Goal: Task Accomplishment & Management: Use online tool/utility

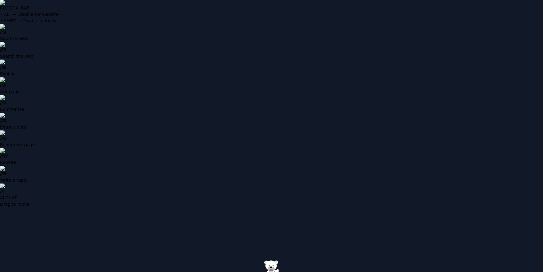
paste input "**********"
type input "**********"
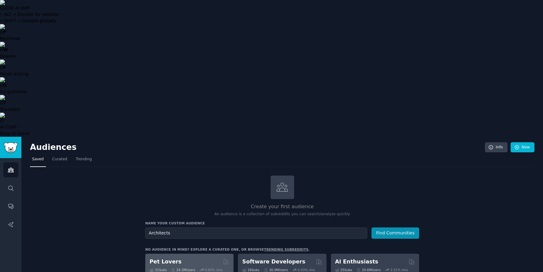
type input "Architects"
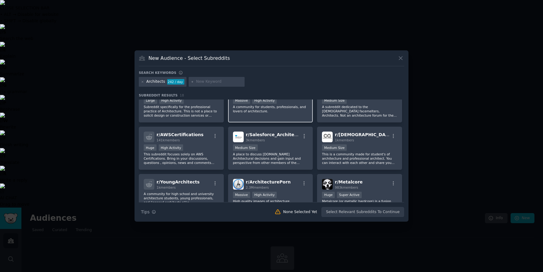
scroll to position [35, 0]
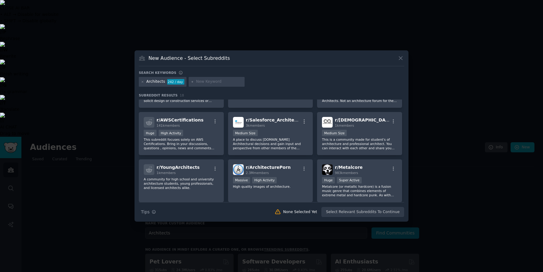
click at [219, 81] on input "text" at bounding box center [219, 82] width 46 height 6
type input "Interior Designer"
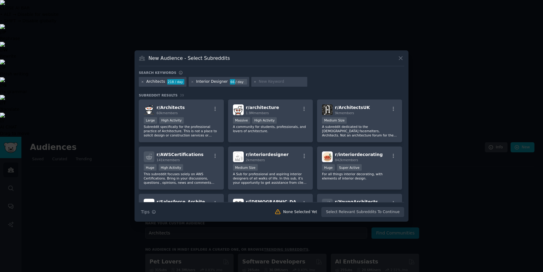
click at [143, 83] on icon at bounding box center [143, 82] width 2 height 2
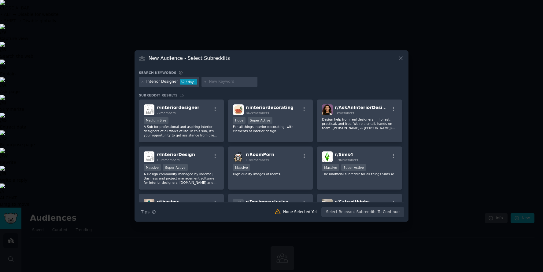
click at [221, 79] on input "text" at bounding box center [232, 82] width 46 height 6
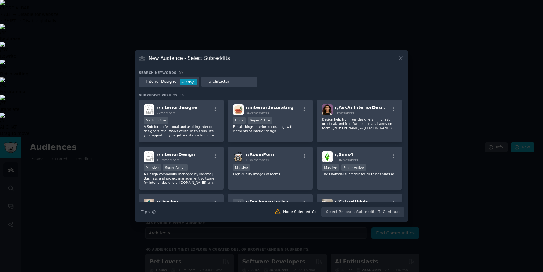
type input "architecture"
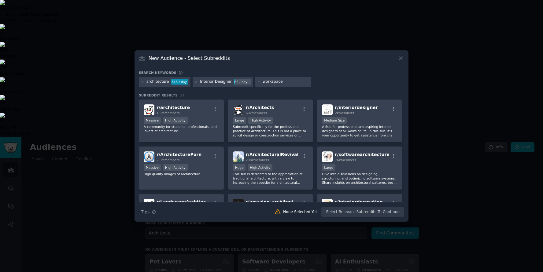
type input "workspaces"
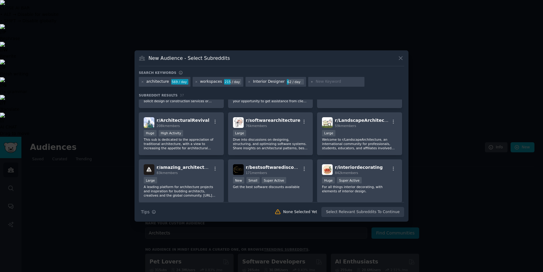
scroll to position [81, 0]
click at [302, 121] on icon "button" at bounding box center [304, 123] width 6 height 6
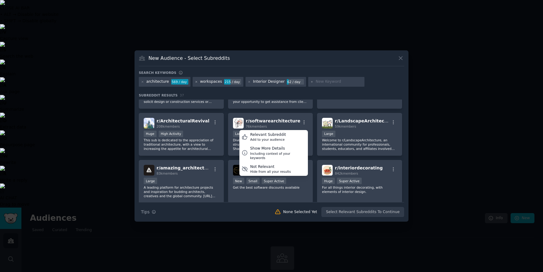
click at [195, 83] on icon at bounding box center [196, 81] width 3 height 3
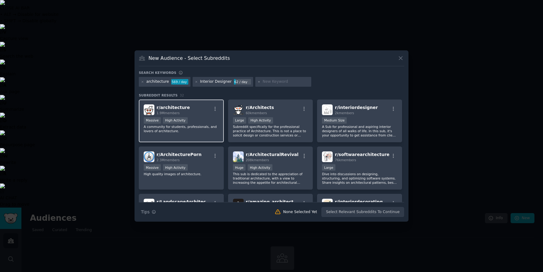
click at [202, 113] on div "r/ architecture 1.9M members" at bounding box center [181, 110] width 75 height 11
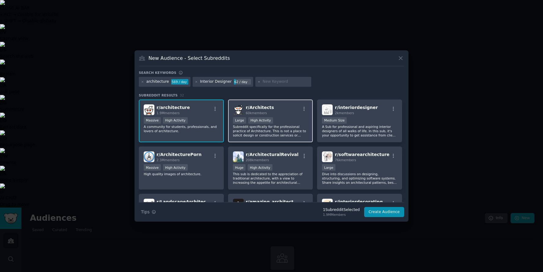
click at [272, 110] on div "r/ Architects 60k members" at bounding box center [270, 110] width 75 height 11
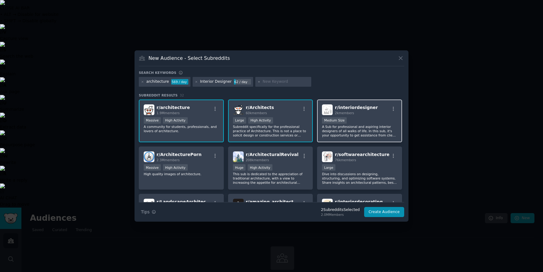
click at [379, 119] on div "Medium Size" at bounding box center [359, 121] width 75 height 8
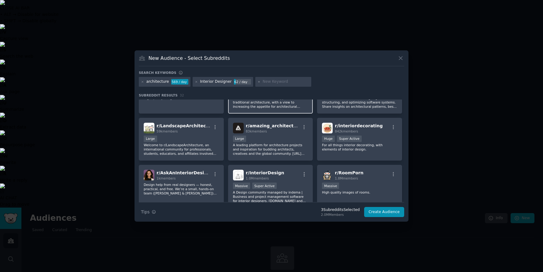
scroll to position [76, 0]
click at [271, 82] on input "text" at bounding box center [286, 82] width 46 height 6
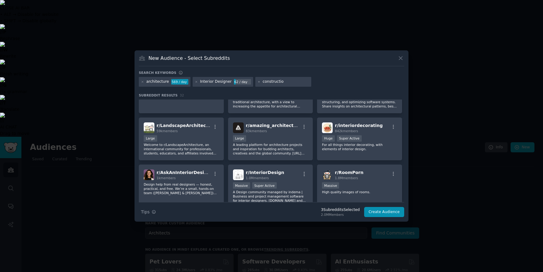
type input "construction"
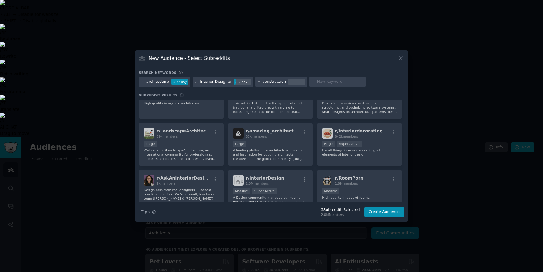
scroll to position [72, 0]
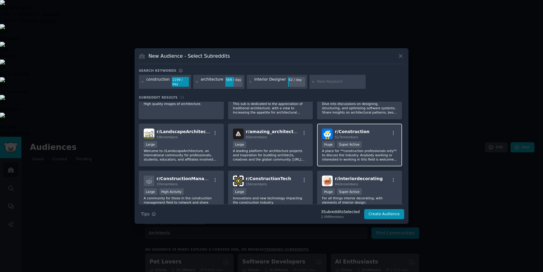
click at [378, 133] on div "r/ Construction 517k members" at bounding box center [359, 134] width 75 height 11
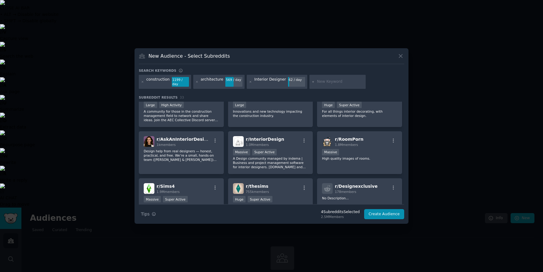
scroll to position [164, 0]
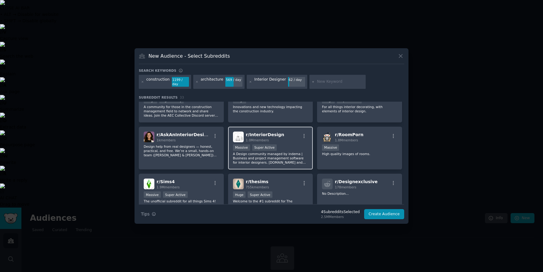
click at [282, 157] on p "A Design community managed by indema | Business and project management software…" at bounding box center [270, 158] width 75 height 13
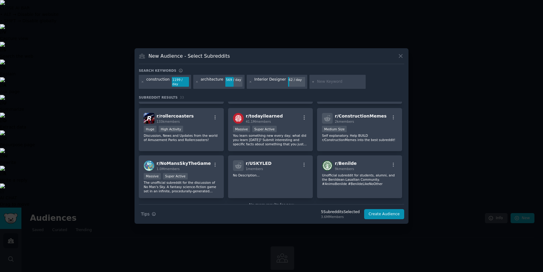
scroll to position [434, 0]
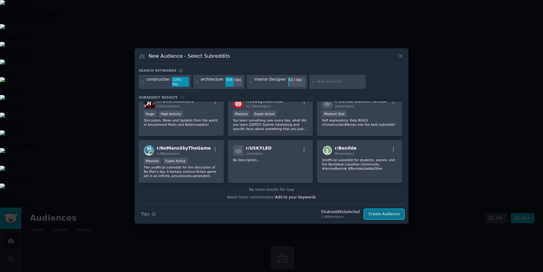
click at [389, 213] on button "Create Audience" at bounding box center [384, 214] width 40 height 10
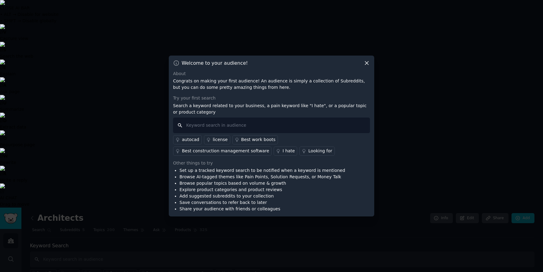
click at [228, 124] on input "text" at bounding box center [271, 126] width 197 height 16
type input "office partition walls"
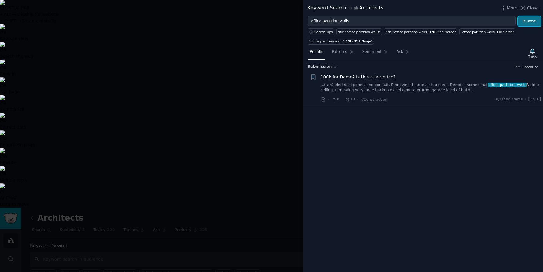
click at [529, 20] on button "Browse" at bounding box center [529, 21] width 23 height 10
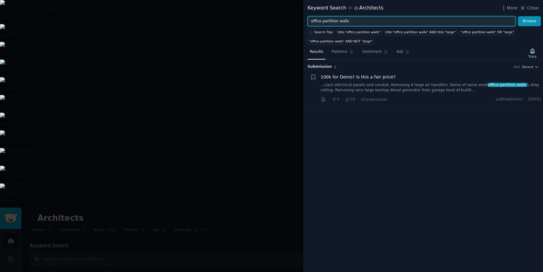
click at [333, 21] on input "office partition walls" at bounding box center [412, 21] width 208 height 10
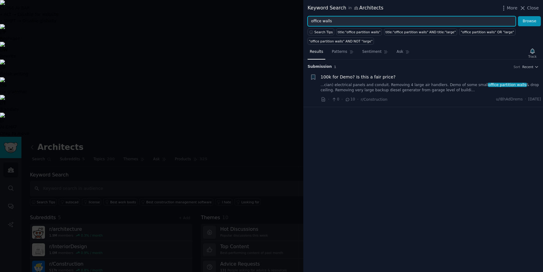
click at [518, 16] on button "Browse" at bounding box center [529, 21] width 23 height 10
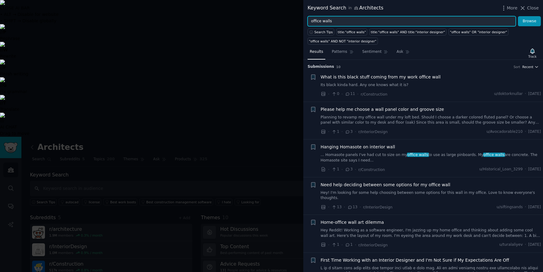
click at [528, 67] on span "Recent" at bounding box center [527, 67] width 11 height 4
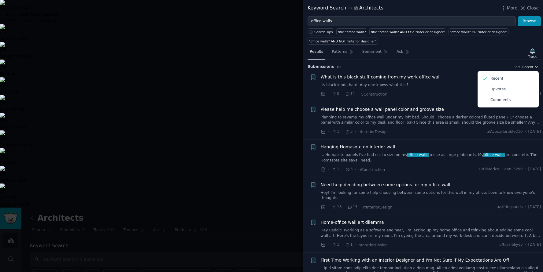
click at [434, 62] on div "Submission s 10 Sort Recent Recent Upvotes Comments" at bounding box center [423, 65] width 231 height 10
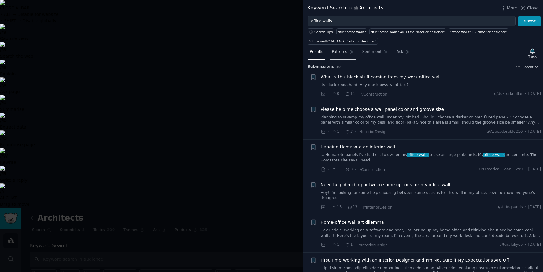
click at [340, 55] on link "Patterns" at bounding box center [343, 53] width 26 height 13
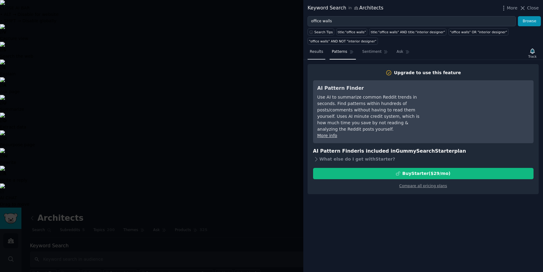
click at [318, 53] on span "Results" at bounding box center [316, 52] width 13 height 6
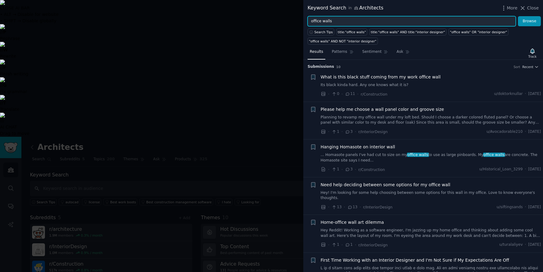
click at [330, 21] on input "office walls" at bounding box center [412, 21] width 208 height 10
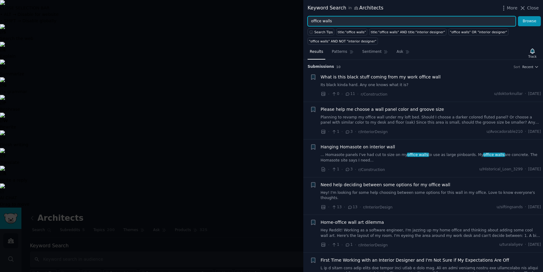
click at [361, 20] on input "office walls" at bounding box center [412, 21] width 208 height 10
drag, startPoint x: 337, startPoint y: 21, endPoint x: 175, endPoint y: 8, distance: 162.6
click at [175, 8] on div "Keyword Search in Architects More Close office walls Browse Search Tips title:"…" at bounding box center [271, 136] width 543 height 272
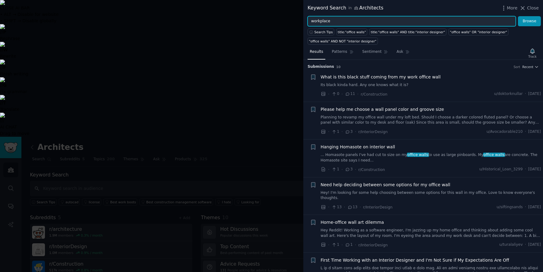
click at [518, 16] on button "Browse" at bounding box center [529, 21] width 23 height 10
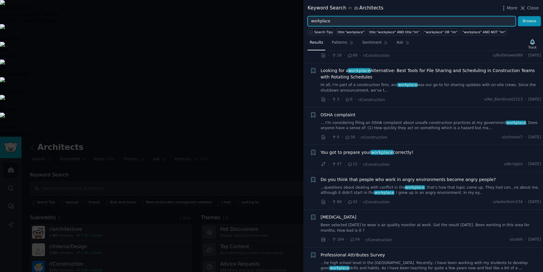
scroll to position [1834, 0]
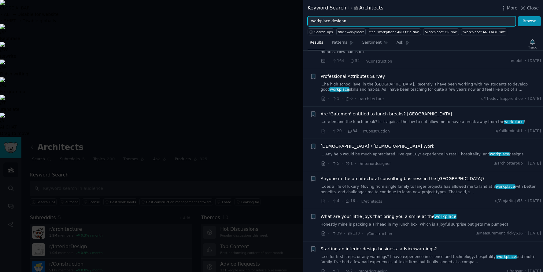
click at [518, 16] on button "Browse" at bounding box center [529, 21] width 23 height 10
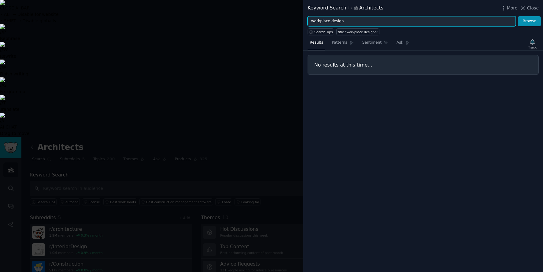
type input "workplace design"
click at [518, 16] on button "Browse" at bounding box center [529, 21] width 23 height 10
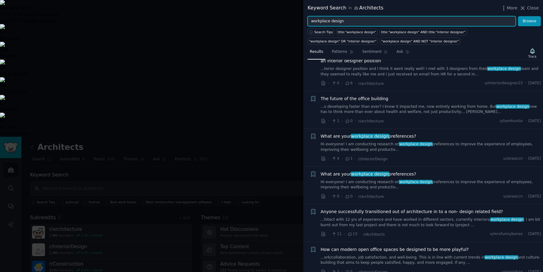
scroll to position [131, 0]
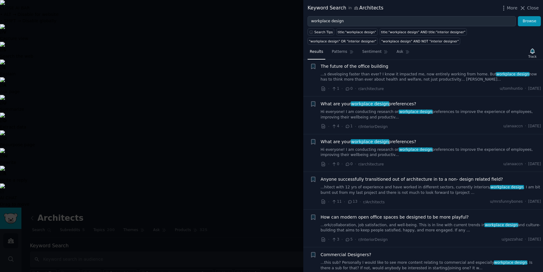
click at [431, 97] on li "+ What are your workplace design preferences? Hi everyone! I am conducting rese…" at bounding box center [423, 116] width 240 height 38
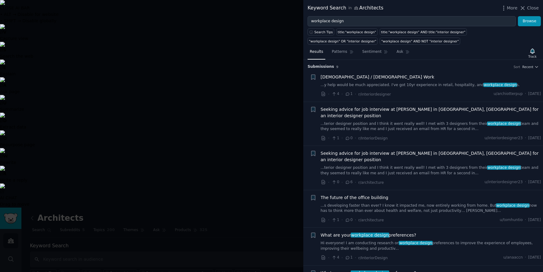
click at [360, 76] on span "Temp / Contract Work" at bounding box center [378, 77] width 114 height 6
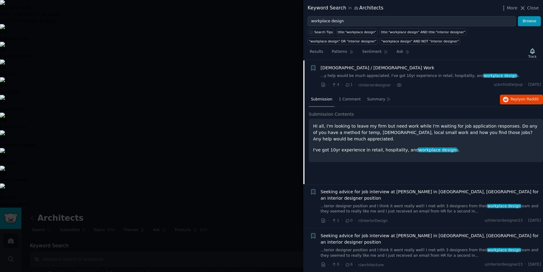
scroll to position [9, 0]
click at [360, 68] on span "Temp / Contract Work" at bounding box center [378, 68] width 114 height 6
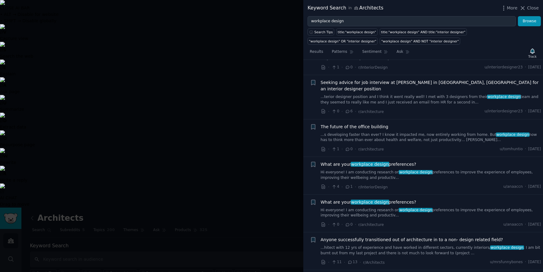
scroll to position [131, 0]
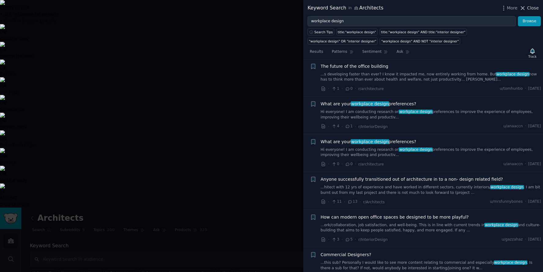
click at [523, 8] on icon at bounding box center [522, 7] width 3 height 3
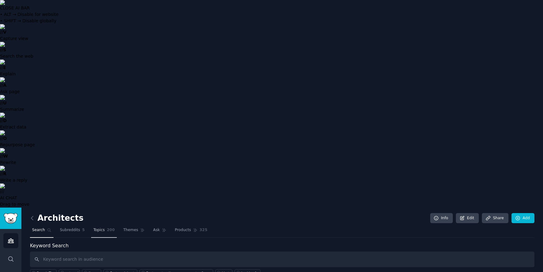
click at [101, 228] on span "Topics" at bounding box center [98, 231] width 11 height 6
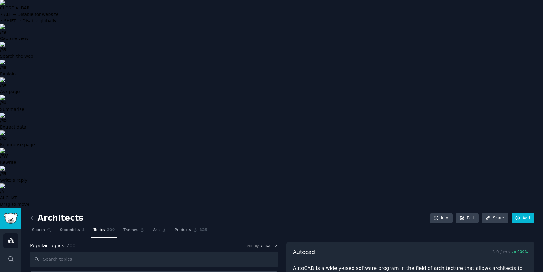
click at [13, 238] on icon "Sidebar" at bounding box center [11, 241] width 6 height 6
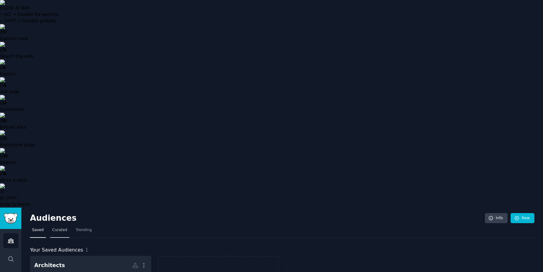
click at [58, 226] on link "Curated" at bounding box center [59, 232] width 19 height 13
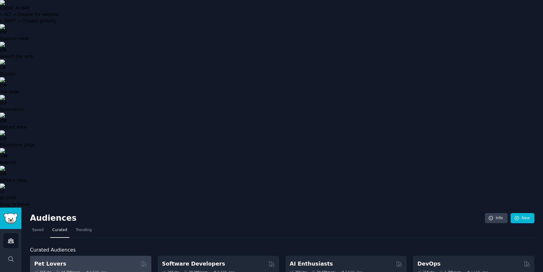
click at [86, 260] on div "Pet Lovers" at bounding box center [90, 264] width 113 height 8
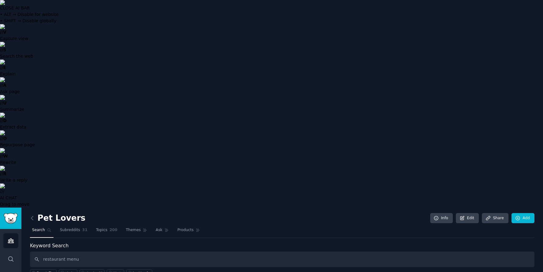
type input "restaurant menu"
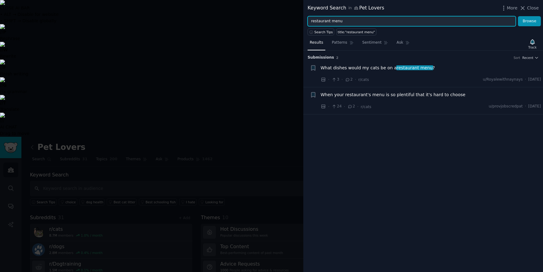
click at [337, 22] on input "restaurant menu" at bounding box center [412, 21] width 208 height 10
click at [518, 16] on button "Browse" at bounding box center [529, 21] width 23 height 10
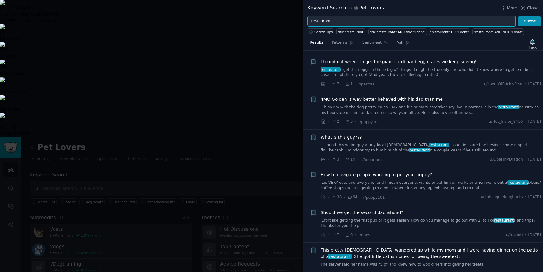
scroll to position [158, 0]
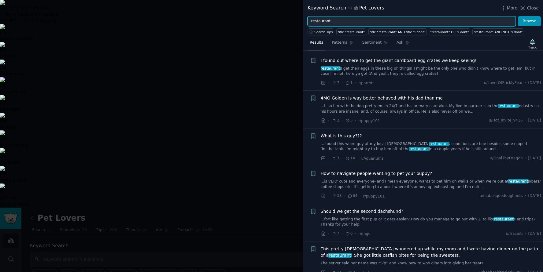
drag, startPoint x: 337, startPoint y: 23, endPoint x: 235, endPoint y: 8, distance: 102.5
click at [235, 8] on div "Keyword Search in Pet Lovers More Close restaurant Browse Search Tips title:"re…" at bounding box center [271, 136] width 543 height 272
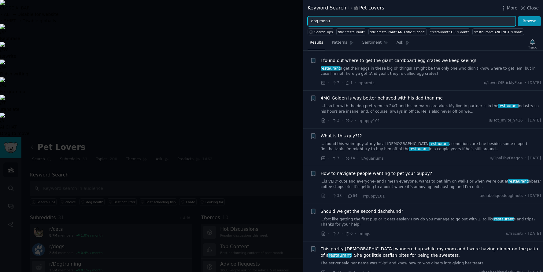
click at [518, 16] on button "Browse" at bounding box center [529, 21] width 23 height 10
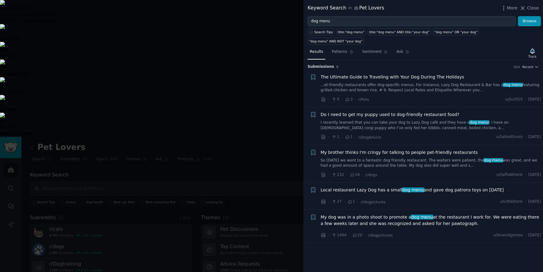
click at [433, 158] on link "So today we went to a fantastic dog friendly restaurant. The waiters were patie…" at bounding box center [431, 163] width 220 height 11
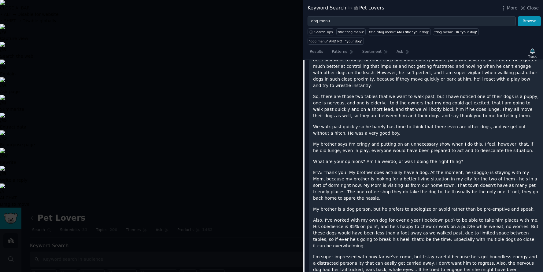
scroll to position [114, 0]
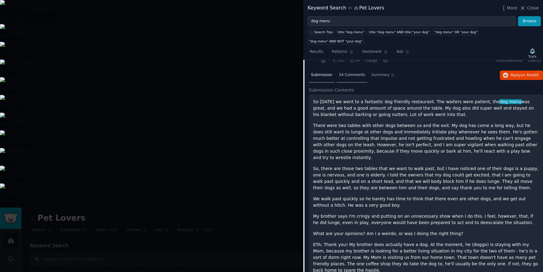
click at [354, 72] on span "34 Comments" at bounding box center [352, 75] width 26 height 6
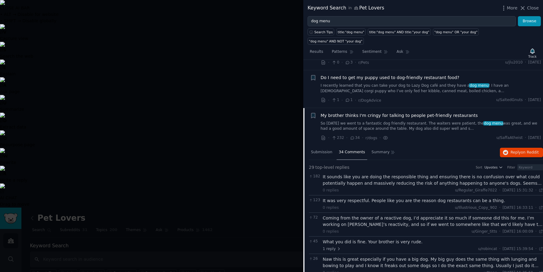
scroll to position [41, 0]
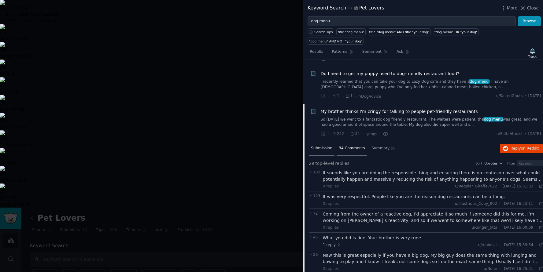
click at [320, 146] on span "Submission" at bounding box center [321, 149] width 21 height 6
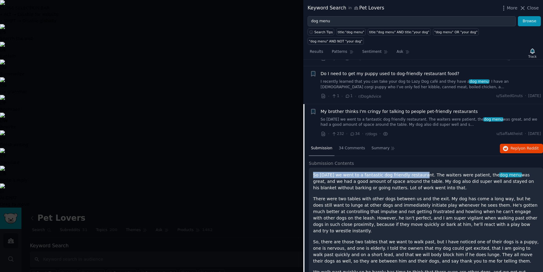
drag, startPoint x: 314, startPoint y: 167, endPoint x: 420, endPoint y: 164, distance: 106.4
click at [420, 172] on p "So today we went to a fantastic dog friendly restaurant. The waiters were patie…" at bounding box center [426, 181] width 226 height 19
copy p "So today we went to a fantastic dog friendly restauran"
drag, startPoint x: 405, startPoint y: 73, endPoint x: 340, endPoint y: 1, distance: 97.6
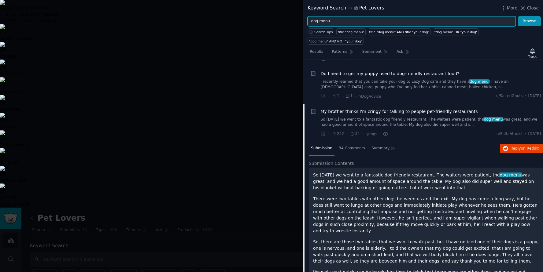
drag, startPoint x: 338, startPoint y: 21, endPoint x: 260, endPoint y: 13, distance: 78.1
click at [260, 13] on div "Keyword Search in Pet Lovers More Close dog menu Browse Search Tips title:"dog …" at bounding box center [271, 136] width 543 height 272
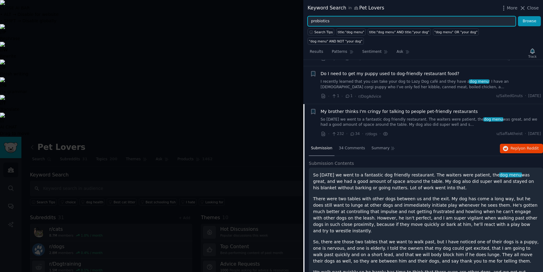
type input "probiotics"
click at [518, 16] on button "Browse" at bounding box center [529, 21] width 23 height 10
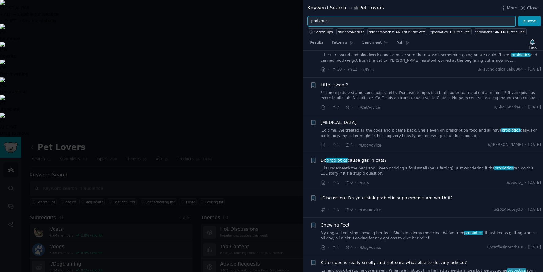
scroll to position [1553, 0]
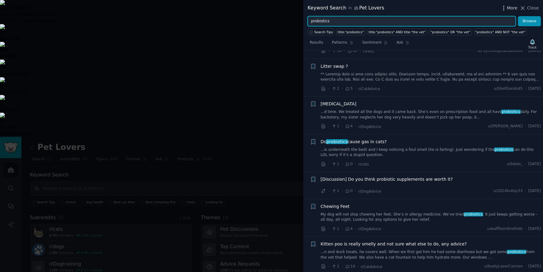
click at [514, 8] on span "More" at bounding box center [512, 8] width 11 height 6
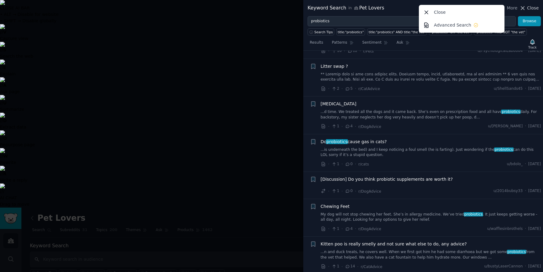
click at [528, 8] on span "Close" at bounding box center [533, 8] width 12 height 6
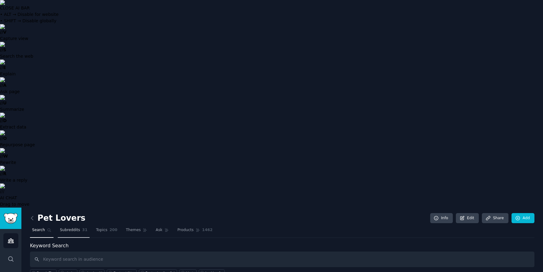
click at [72, 228] on span "Subreddits" at bounding box center [70, 231] width 20 height 6
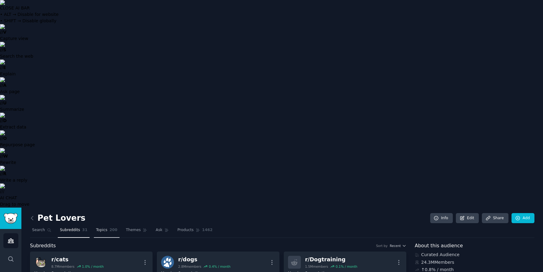
click at [105, 228] on span "Topics" at bounding box center [101, 231] width 11 height 6
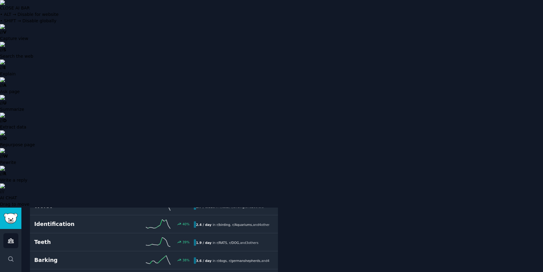
scroll to position [471, 0]
